Goal: Task Accomplishment & Management: Use online tool/utility

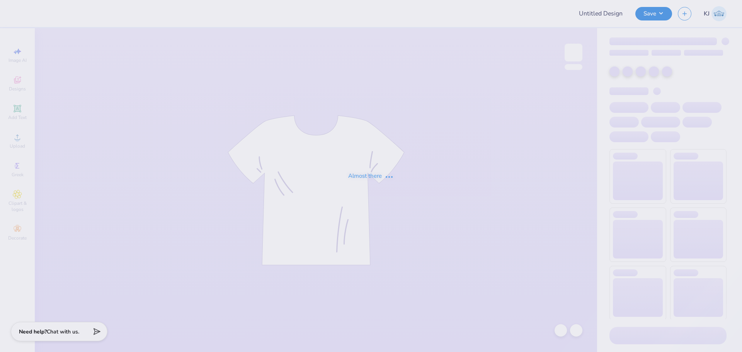
type input "[PERSON_NAME] : [GEOGRAPHIC_DATA][US_STATE] at [GEOGRAPHIC_DATA]"
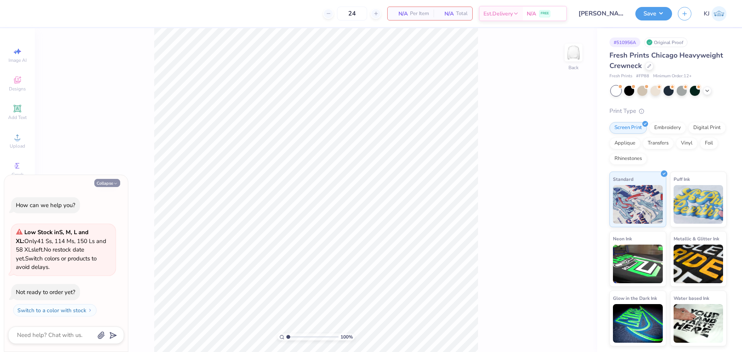
click at [102, 180] on button "Collapse" at bounding box center [107, 183] width 26 height 8
type textarea "x"
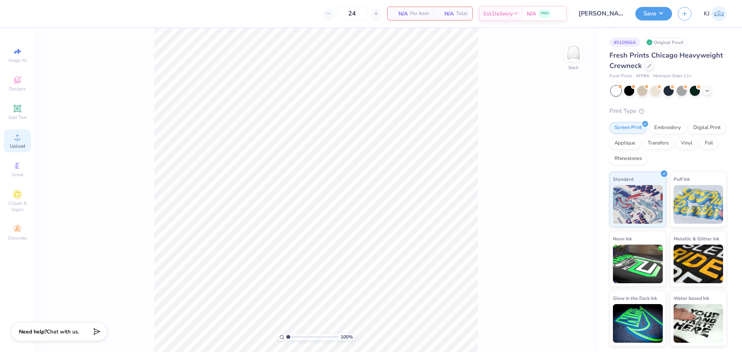
click at [12, 138] on div "Upload" at bounding box center [17, 140] width 27 height 23
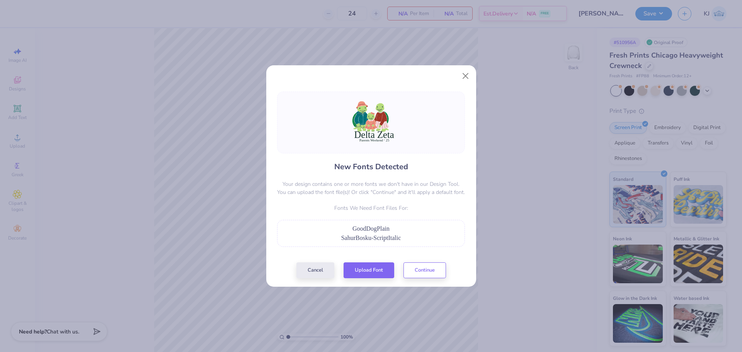
click at [425, 224] on div "GoodDogPlain" at bounding box center [370, 228] width 179 height 9
click at [367, 233] on div "GoodDogPlain" at bounding box center [370, 228] width 179 height 9
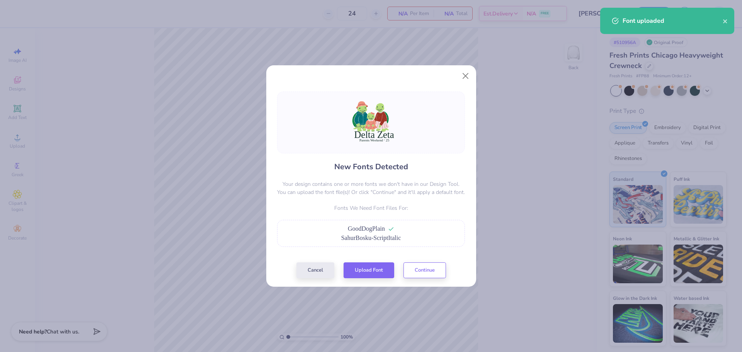
click at [394, 235] on span "SahurBosku-ScriptItalic" at bounding box center [371, 237] width 60 height 7
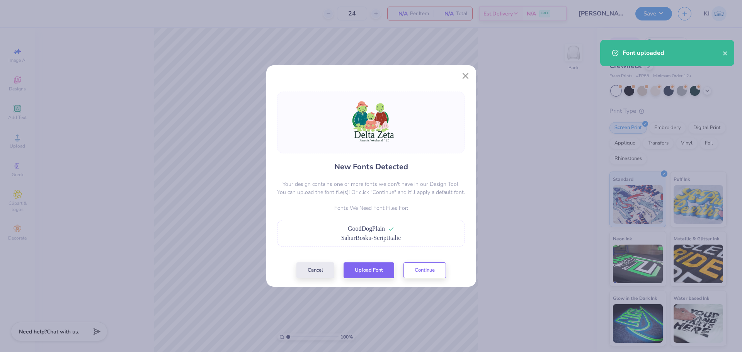
click at [406, 234] on div "SahurBosku-ScriptItalic" at bounding box center [370, 237] width 179 height 9
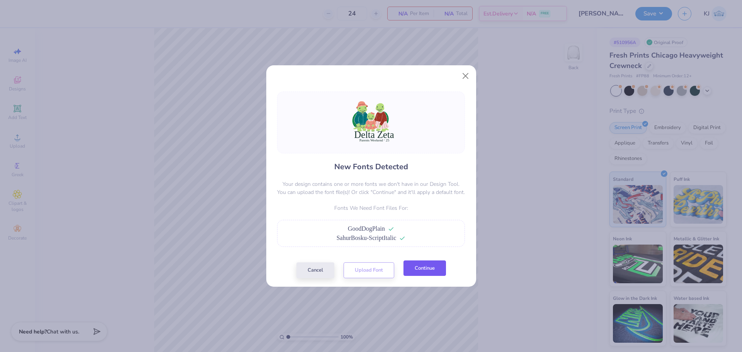
click at [421, 273] on button "Continue" at bounding box center [424, 268] width 42 height 16
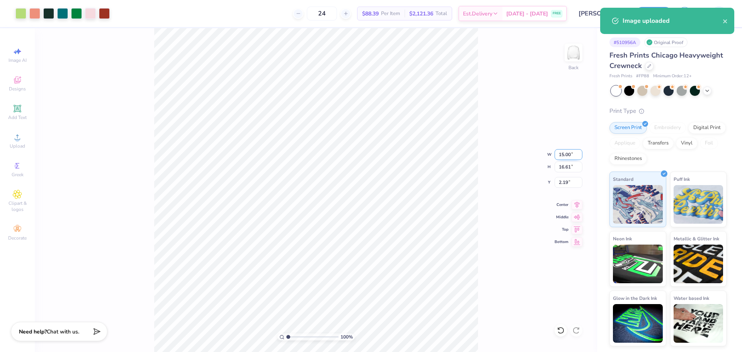
click at [566, 159] on input "15.00" at bounding box center [568, 154] width 28 height 11
type input "11.00"
type input "12.18"
type input "4.40"
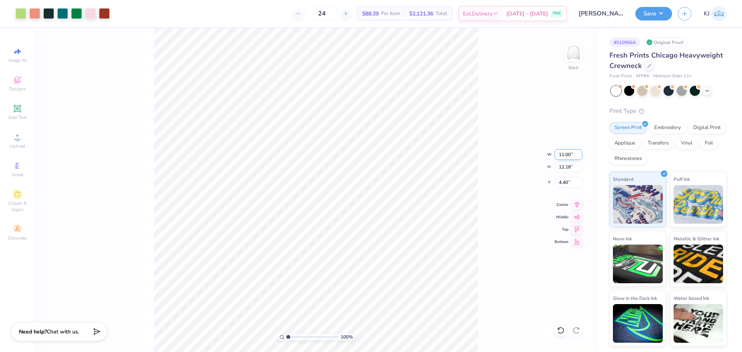
click at [566, 159] on input "11.00" at bounding box center [568, 154] width 28 height 11
type input "10.00"
type input "11.08"
type input "4.96"
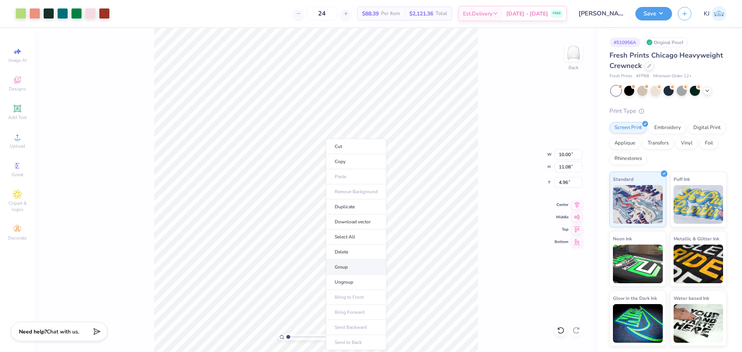
click at [346, 267] on li "Group" at bounding box center [356, 267] width 61 height 15
click at [566, 180] on input "4.96" at bounding box center [568, 182] width 28 height 11
type input "3.00"
click at [504, 200] on div "100 % Back W 10.00 10.00 " H 11.08 11.08 " Y 3.00 3.00 " Center Middle Top Bott…" at bounding box center [316, 190] width 562 height 324
